Goal: Use online tool/utility: Utilize a website feature to perform a specific function

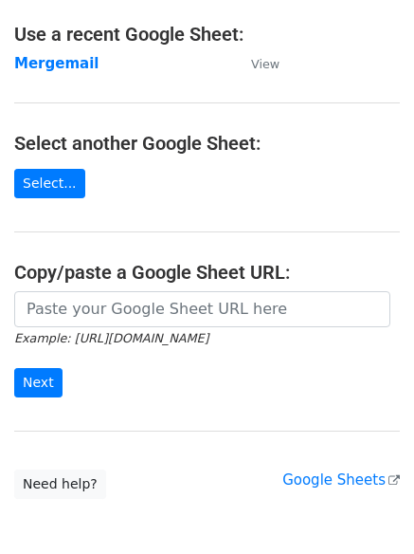
scroll to position [201, 0]
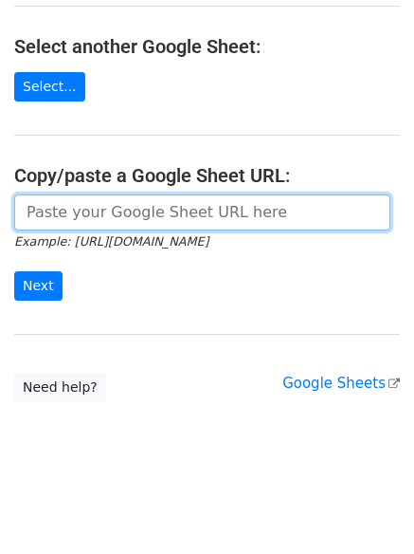
click at [97, 221] on input "url" at bounding box center [202, 212] width 376 height 36
paste input "https://docs.google.com/spreadsheets/d/1vEJSoRoB1DxXNKavJ2ZgReuq0xnfbg5lr7WiuOa…"
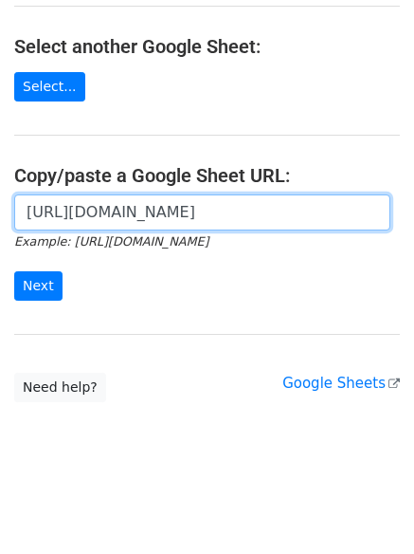
scroll to position [0, 418]
type input "[URL][DOMAIN_NAME]"
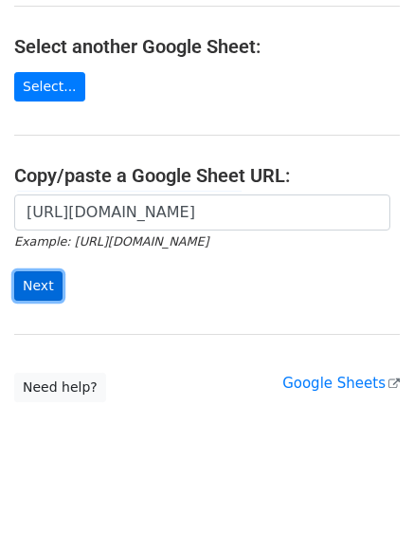
click at [24, 290] on input "Next" at bounding box center [38, 285] width 48 height 29
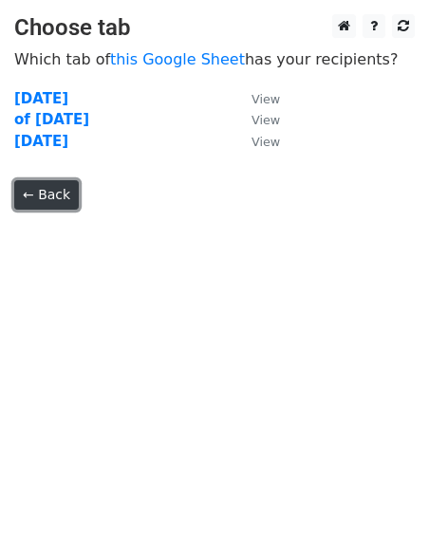
click at [46, 192] on link "← Back" at bounding box center [46, 194] width 64 height 29
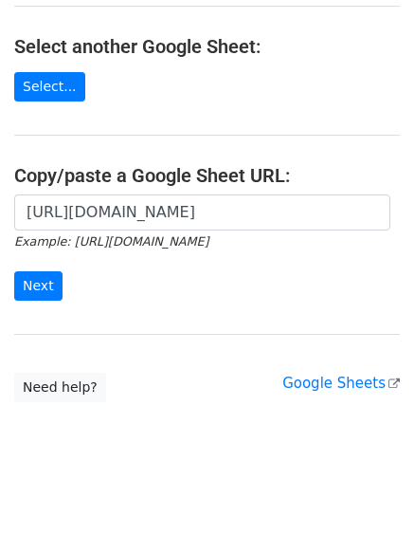
scroll to position [106, 0]
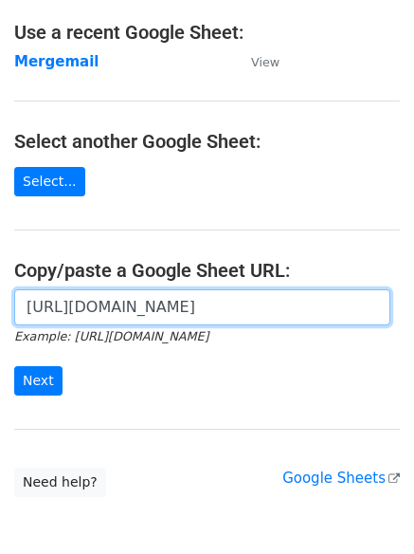
click at [111, 322] on input "[URL][DOMAIN_NAME]" at bounding box center [202, 307] width 376 height 36
click at [173, 323] on input "[URL][DOMAIN_NAME]" at bounding box center [202, 307] width 376 height 36
click at [173, 323] on input "https://docs.google.com/spreadsheets/d/1vEJSoRoB1DxXNKavJ2ZgReuq0xnfbg5lr7WiuOa…" at bounding box center [202, 307] width 376 height 36
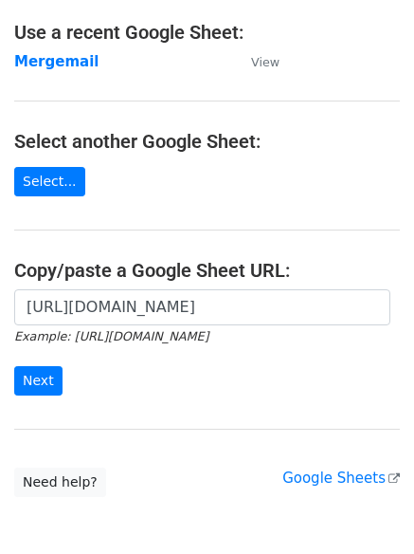
scroll to position [0, 0]
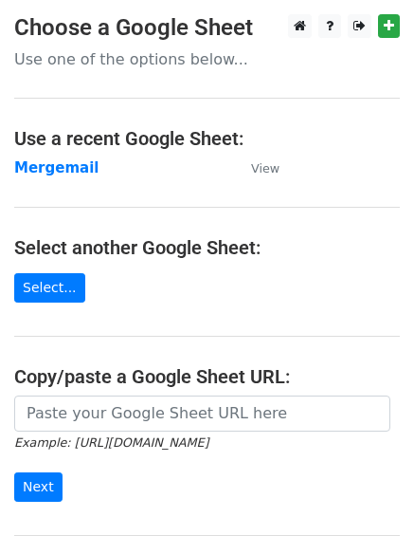
scroll to position [201, 0]
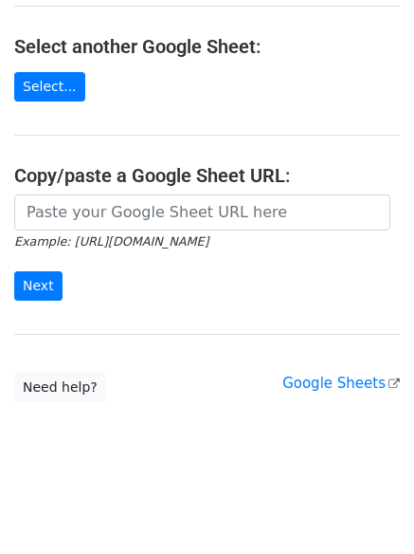
click at [155, 180] on h4 "Copy/paste a Google Sheet URL:" at bounding box center [207, 175] width 386 height 23
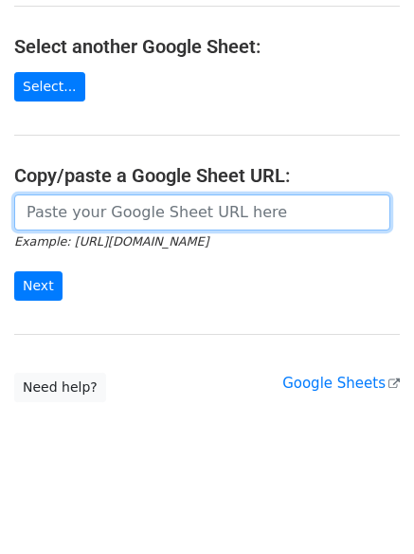
click at [152, 210] on input "url" at bounding box center [202, 212] width 376 height 36
paste input "https://docs.google.com/spreadsheets/d/1vEJSoRoB1DxXNKavJ2ZgReuq0xnfbg5lr7WiuOa…"
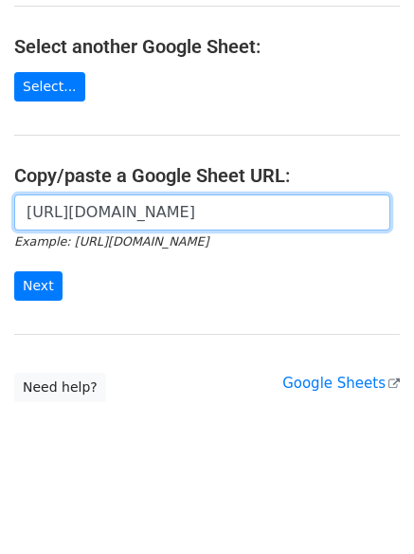
scroll to position [0, 418]
type input "https://docs.google.com/spreadsheets/d/1vEJSoRoB1DxXNKavJ2ZgReuq0xnfbg5lr7WiuOa…"
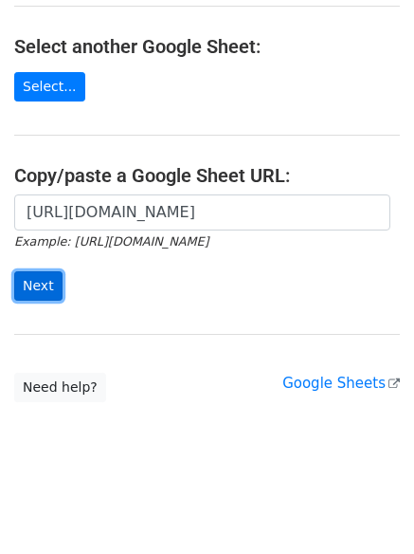
click at [50, 281] on input "Next" at bounding box center [38, 285] width 48 height 29
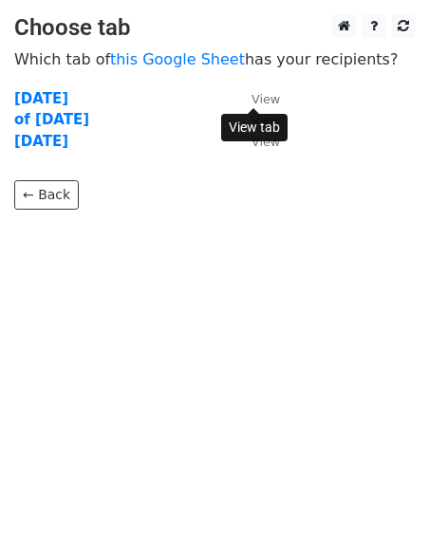
click at [269, 98] on small "View" at bounding box center [265, 99] width 28 height 14
click at [154, 63] on link "this Google Sheet" at bounding box center [177, 59] width 135 height 18
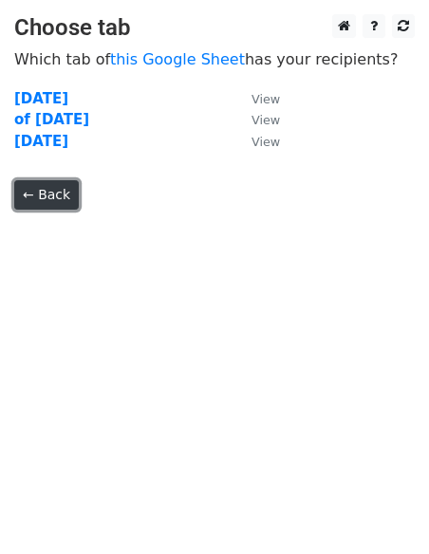
click at [57, 194] on link "← Back" at bounding box center [46, 194] width 64 height 29
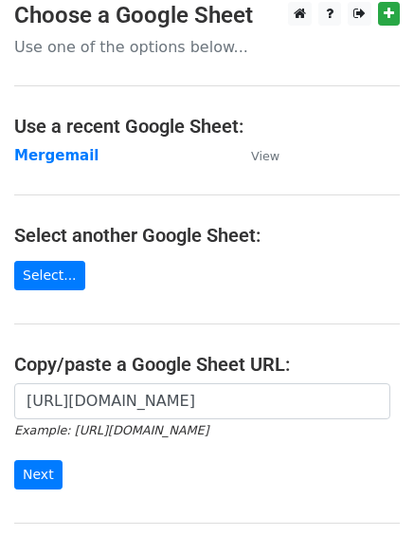
scroll to position [11, 0]
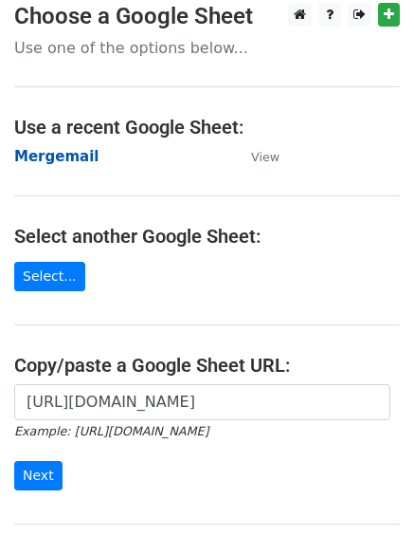
click at [45, 156] on strong "Mergemail" at bounding box center [56, 156] width 84 height 17
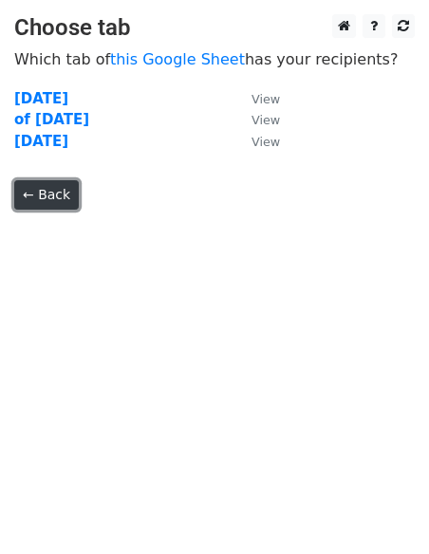
click at [61, 203] on link "← Back" at bounding box center [46, 194] width 64 height 29
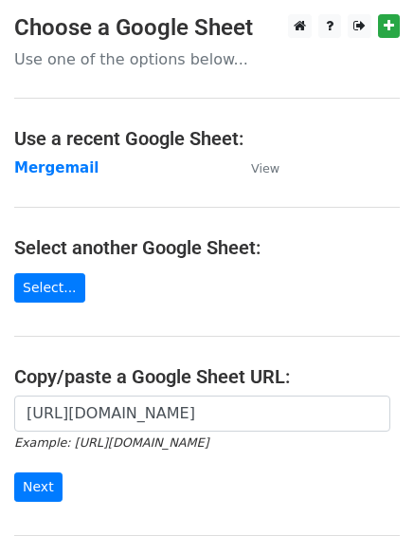
scroll to position [11, 0]
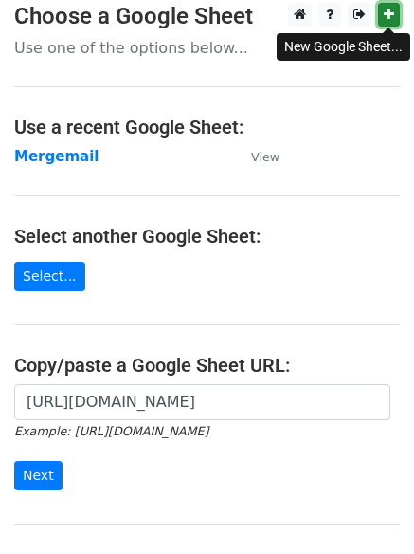
click at [384, 23] on link at bounding box center [389, 15] width 22 height 24
click at [130, 64] on main "Choose a Google Sheet Use one of the options below... Use a recent Google Sheet…" at bounding box center [207, 297] width 414 height 589
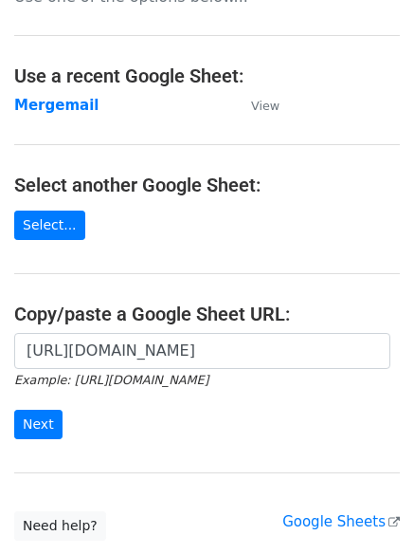
scroll to position [201, 0]
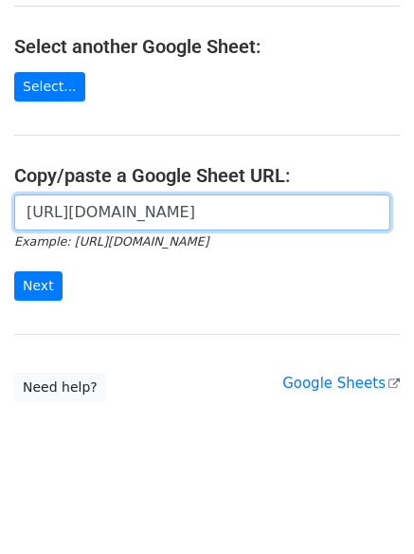
click at [105, 210] on input "[URL][DOMAIN_NAME]" at bounding box center [202, 212] width 376 height 36
click at [150, 208] on input "[URL][DOMAIN_NAME]" at bounding box center [202, 212] width 376 height 36
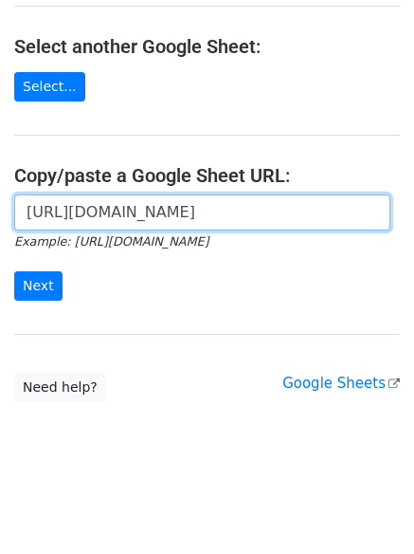
click at [150, 208] on input "[URL][DOMAIN_NAME]" at bounding box center [202, 212] width 376 height 36
paste input "79203613#gid=79203613"
type input "[URL][DOMAIN_NAME]"
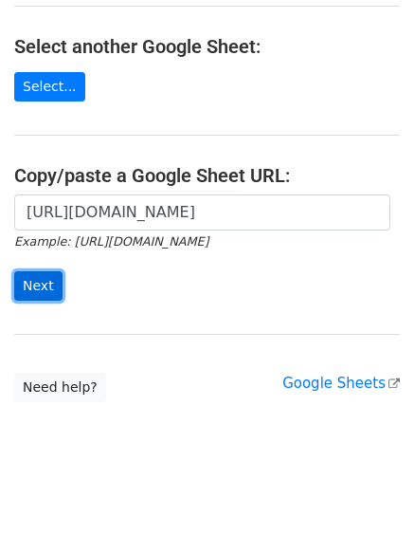
click at [45, 282] on input "Next" at bounding box center [38, 285] width 48 height 29
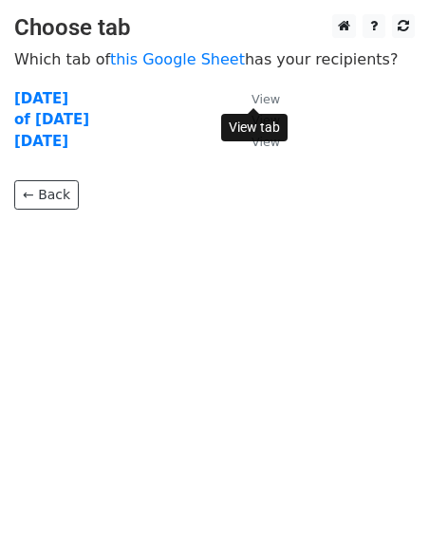
click at [265, 94] on small "View" at bounding box center [265, 99] width 28 height 14
click at [16, 102] on strong "9/4/25" at bounding box center [41, 98] width 54 height 17
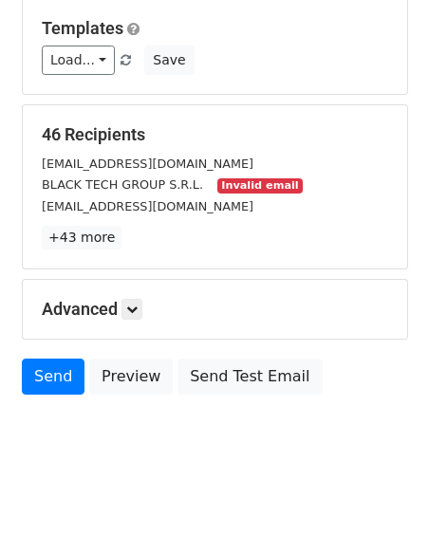
scroll to position [183, 0]
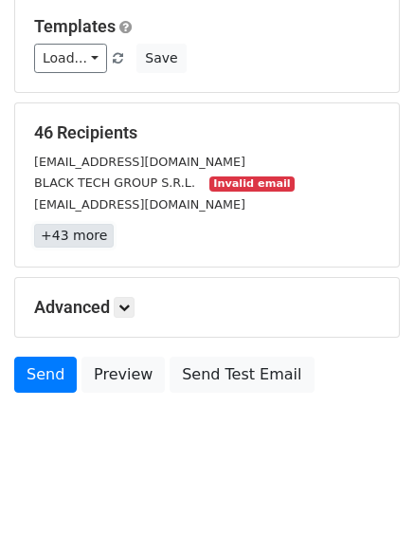
click at [78, 246] on link "+43 more" at bounding box center [74, 236] width 80 height 24
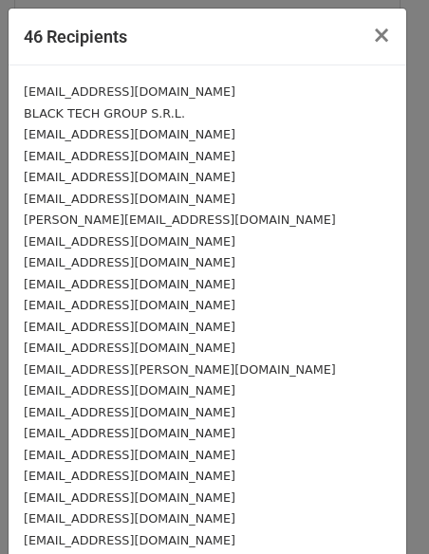
click at [50, 110] on small "BLACK TECH GROUP S.R.L." at bounding box center [104, 113] width 161 height 14
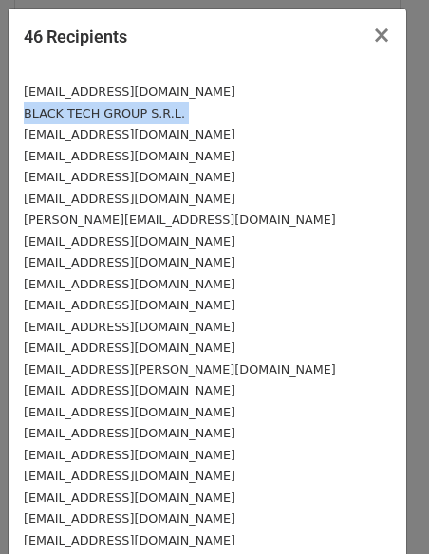
click at [50, 110] on small "BLACK TECH GROUP S.R.L." at bounding box center [104, 113] width 161 height 14
copy div "BLACK TECH GROUP S.R.L."
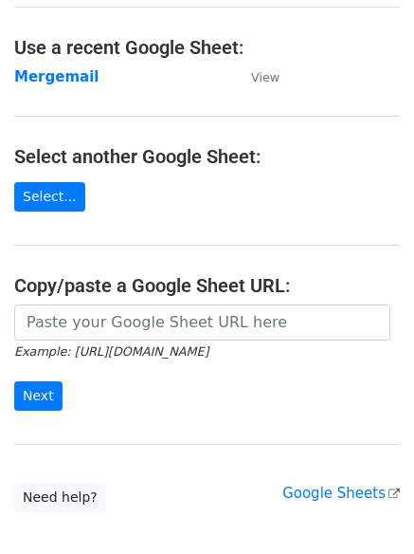
scroll to position [201, 0]
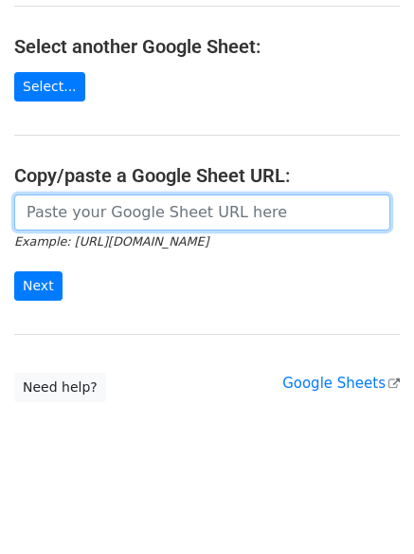
click at [177, 211] on input "url" at bounding box center [202, 212] width 376 height 36
paste input "https://docs.google.com/spreadsheets/d/1vEJSoRoB1DxXNKavJ2ZgReuq0xnfbg5lr7WiuOa…"
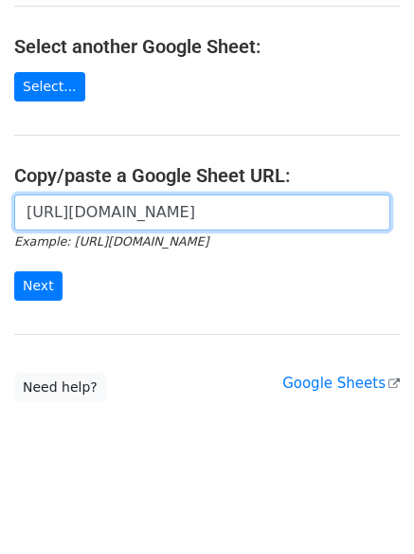
scroll to position [0, 418]
type input "https://docs.google.com/spreadsheets/d/1vEJSoRoB1DxXNKavJ2ZgReuq0xnfbg5lr7WiuOa…"
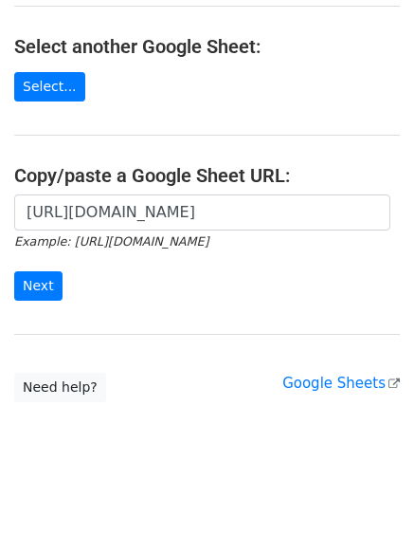
click at [64, 292] on form "https://docs.google.com/spreadsheets/d/1vEJSoRoB1DxXNKavJ2ZgReuq0xnfbg5lr7WiuOa…" at bounding box center [207, 247] width 386 height 106
click at [30, 288] on input "Next" at bounding box center [38, 285] width 48 height 29
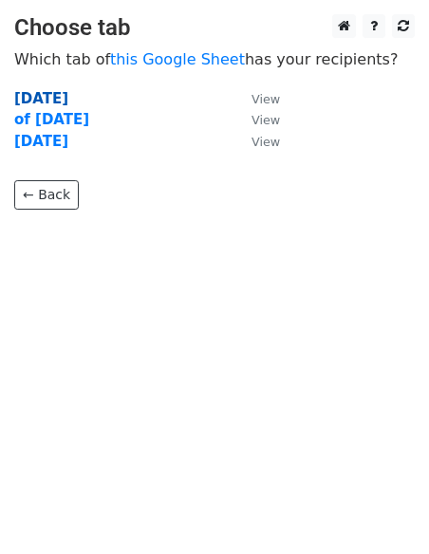
click at [41, 99] on strong "[DATE]" at bounding box center [41, 98] width 54 height 17
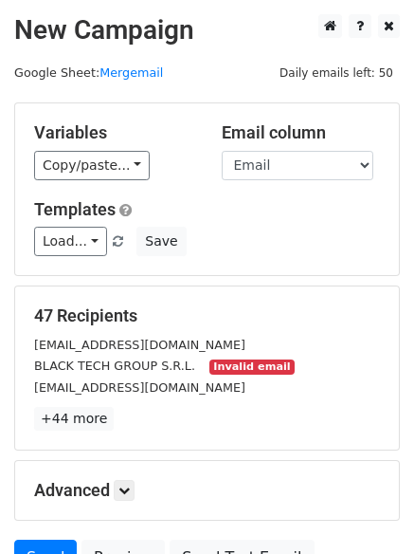
click at [100, 237] on span "Load... No templates saved" at bounding box center [80, 240] width 93 height 17
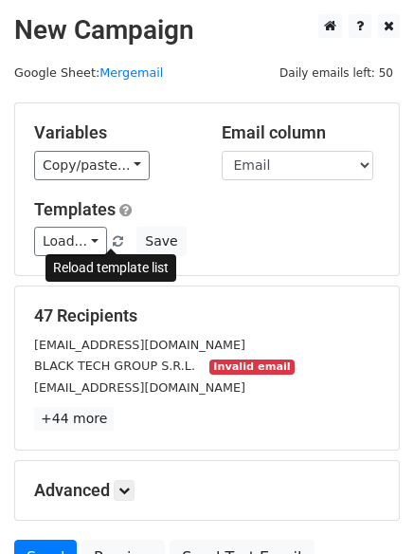
click at [113, 238] on span at bounding box center [118, 242] width 10 height 12
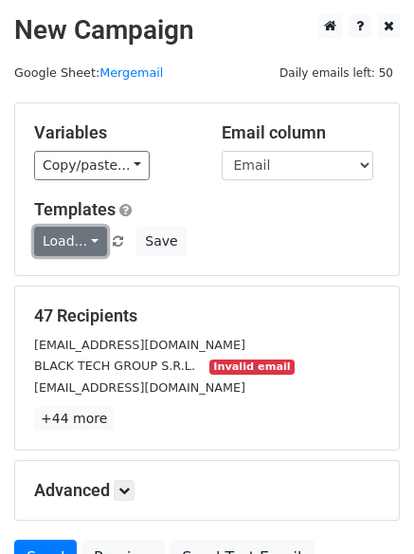
click at [76, 241] on link "Load..." at bounding box center [70, 241] width 73 height 29
click at [150, 361] on small "BLACK TECH GROUP S.R.L." at bounding box center [114, 365] width 161 height 14
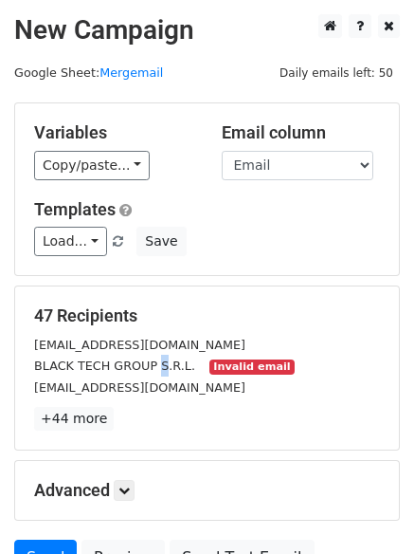
click at [150, 361] on small "BLACK TECH GROUP S.R.L." at bounding box center [114, 365] width 161 height 14
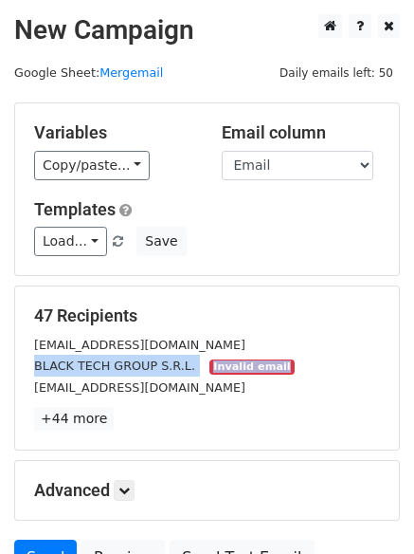
click at [150, 361] on small "BLACK TECH GROUP S.R.L." at bounding box center [114, 365] width 161 height 14
click at [63, 411] on link "+44 more" at bounding box center [74, 419] width 80 height 24
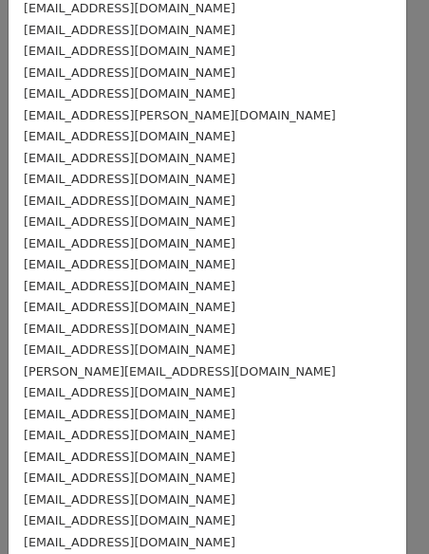
scroll to position [621, 0]
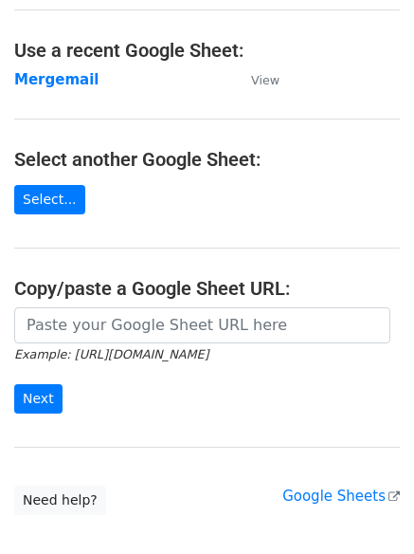
scroll to position [201, 0]
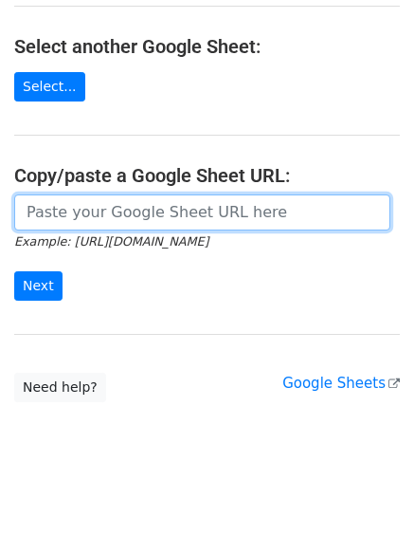
click at [127, 213] on input "url" at bounding box center [202, 212] width 376 height 36
paste input "[URL][DOMAIN_NAME]"
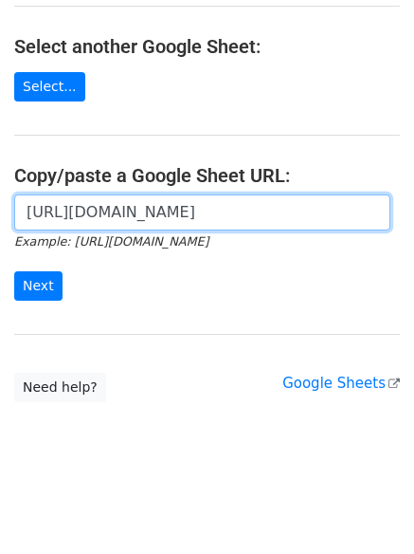
scroll to position [0, 418]
type input "[URL][DOMAIN_NAME]"
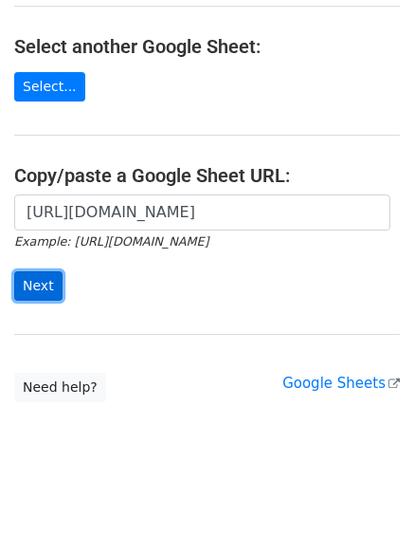
click at [37, 283] on input "Next" at bounding box center [38, 285] width 48 height 29
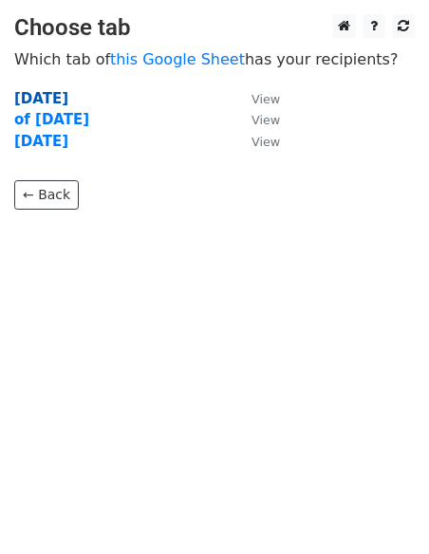
click at [39, 100] on strong "9/4/25" at bounding box center [41, 98] width 54 height 17
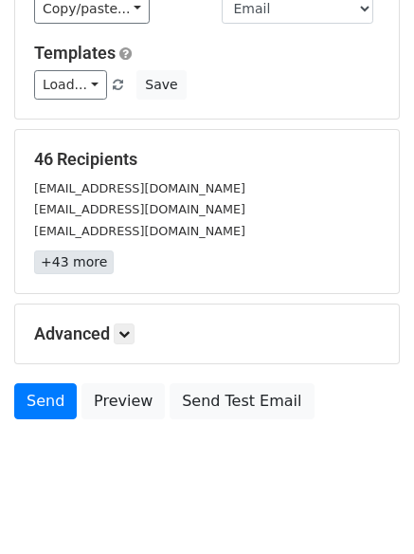
scroll to position [183, 0]
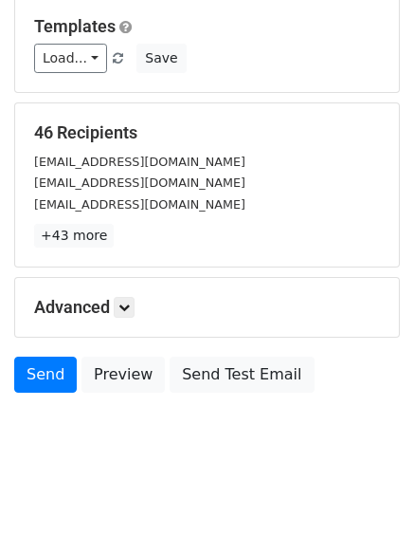
click at [106, 303] on h5 "Advanced" at bounding box center [207, 307] width 346 height 21
click at [123, 307] on icon at bounding box center [124, 306] width 11 height 11
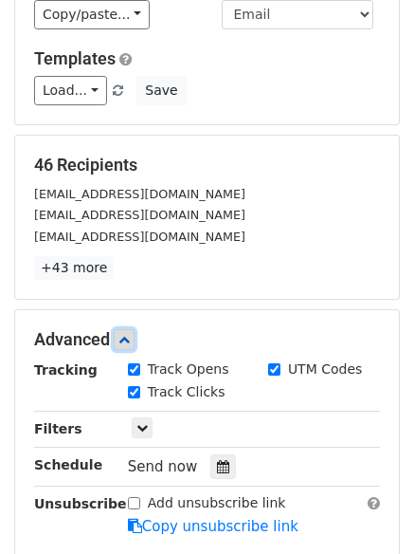
scroll to position [0, 0]
